Goal: Navigation & Orientation: Find specific page/section

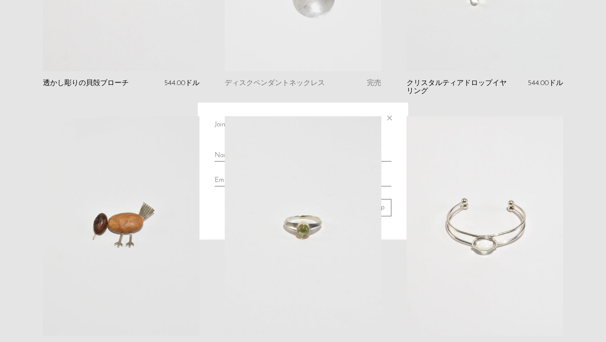
scroll to position [565, 0]
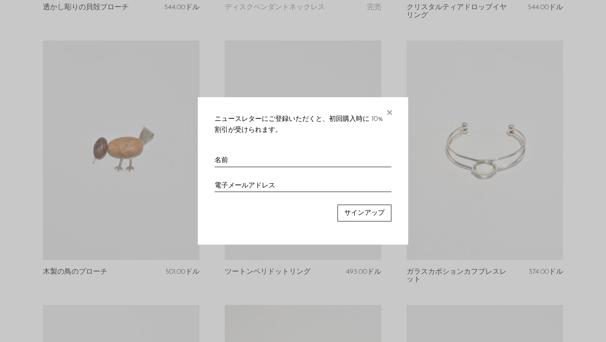
click at [390, 112] on font "×" at bounding box center [389, 110] width 8 height 17
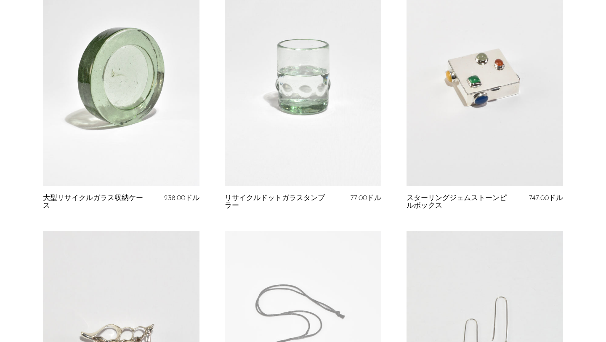
scroll to position [0, 0]
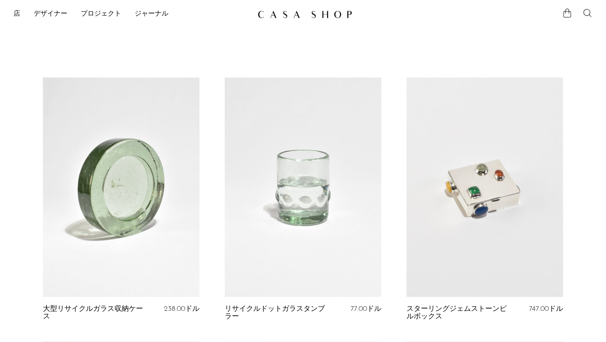
click at [19, 13] on font "店" at bounding box center [16, 14] width 7 height 7
click at [57, 17] on font "デザイナー" at bounding box center [51, 14] width 34 height 7
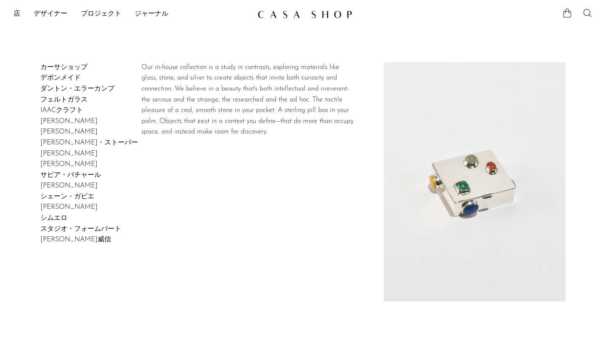
click at [75, 67] on font "カーサショップ" at bounding box center [63, 67] width 47 height 7
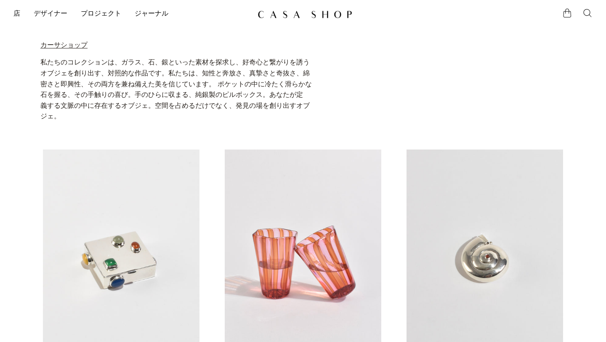
click at [50, 11] on font "デザイナー" at bounding box center [51, 14] width 34 height 7
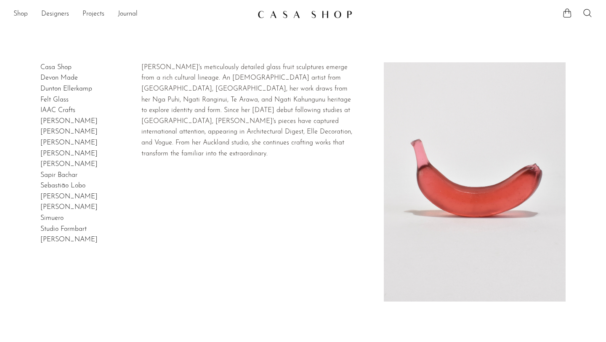
click at [44, 80] on link "Devon Made" at bounding box center [58, 77] width 37 height 7
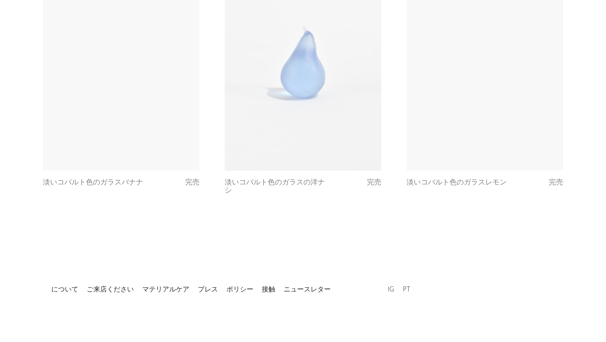
scroll to position [1754, 0]
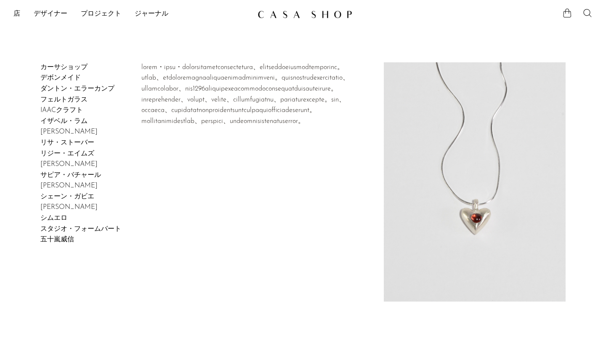
click at [76, 88] on font "ダントン・エラーカンプ" at bounding box center [77, 88] width 74 height 7
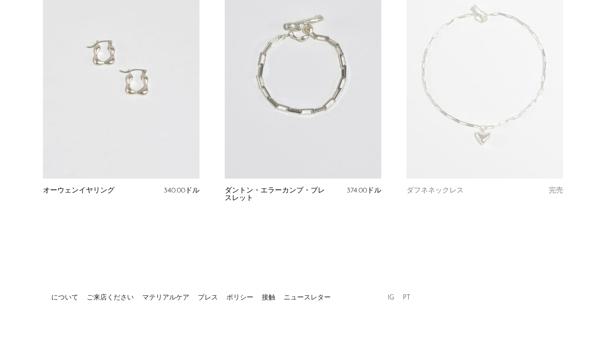
scroll to position [1020, 0]
